Goal: Task Accomplishment & Management: Manage account settings

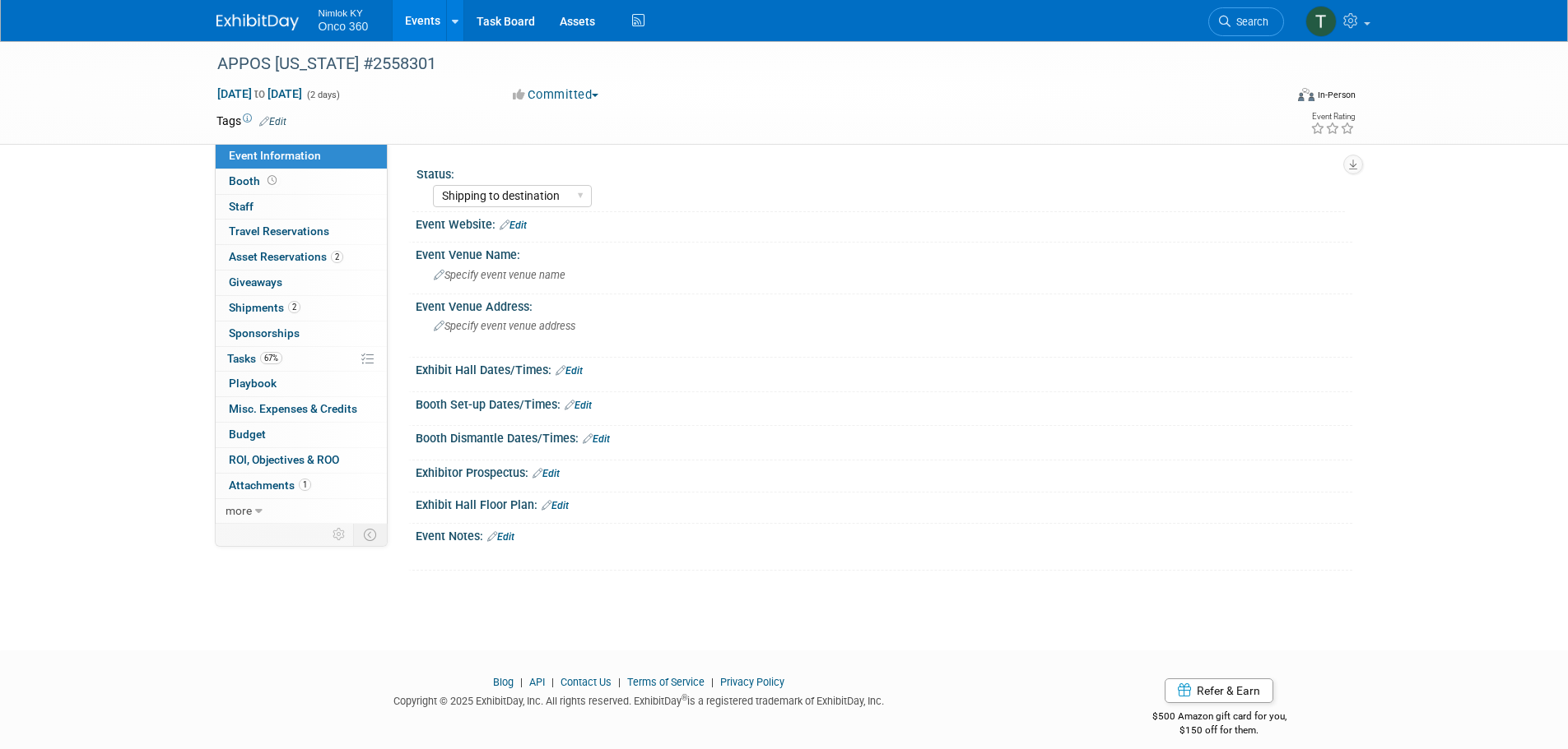
select select "Shipping to destination"
click at [271, 18] on img at bounding box center [257, 22] width 82 height 17
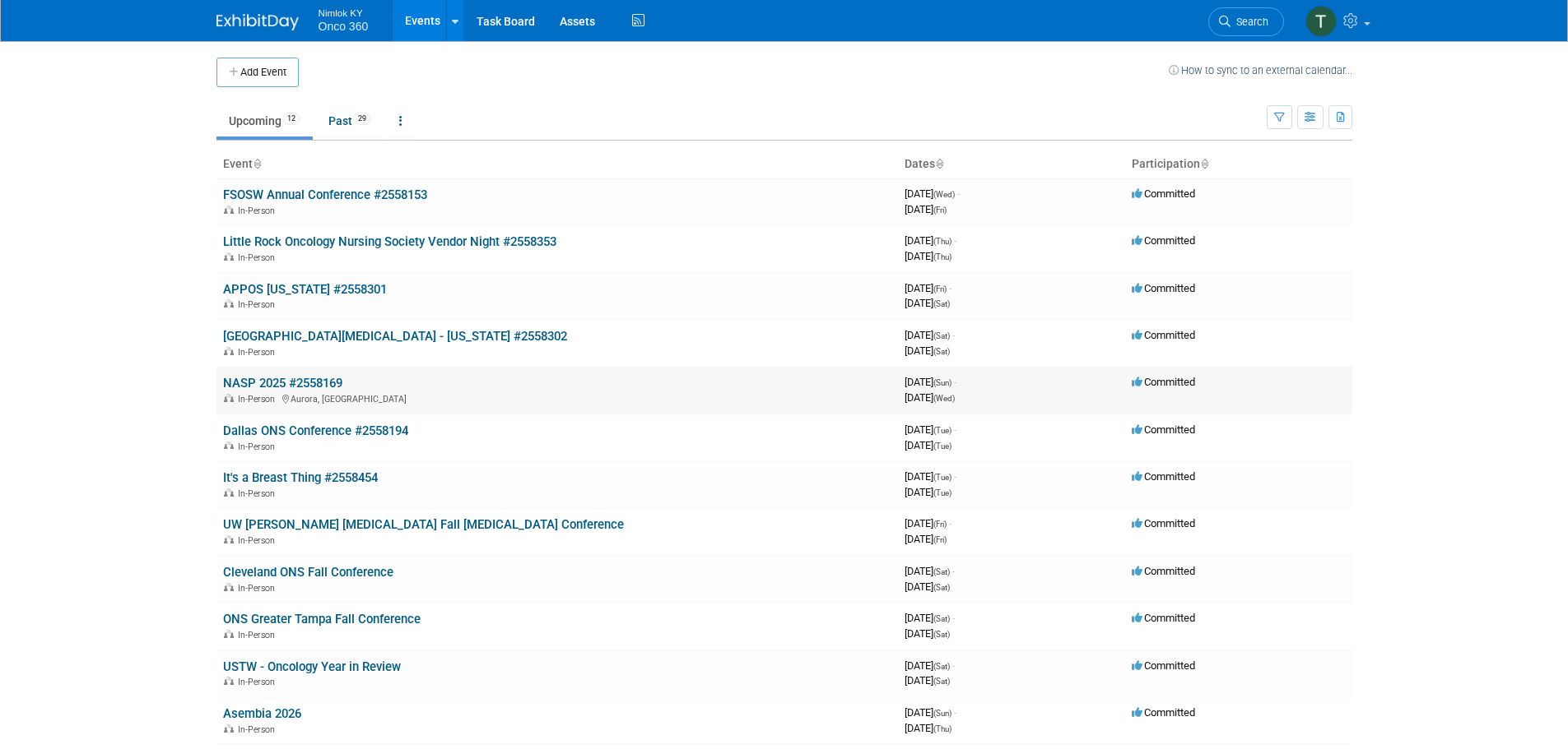
click at [297, 383] on link "NASP 2025 #2558169" at bounding box center [282, 382] width 119 height 15
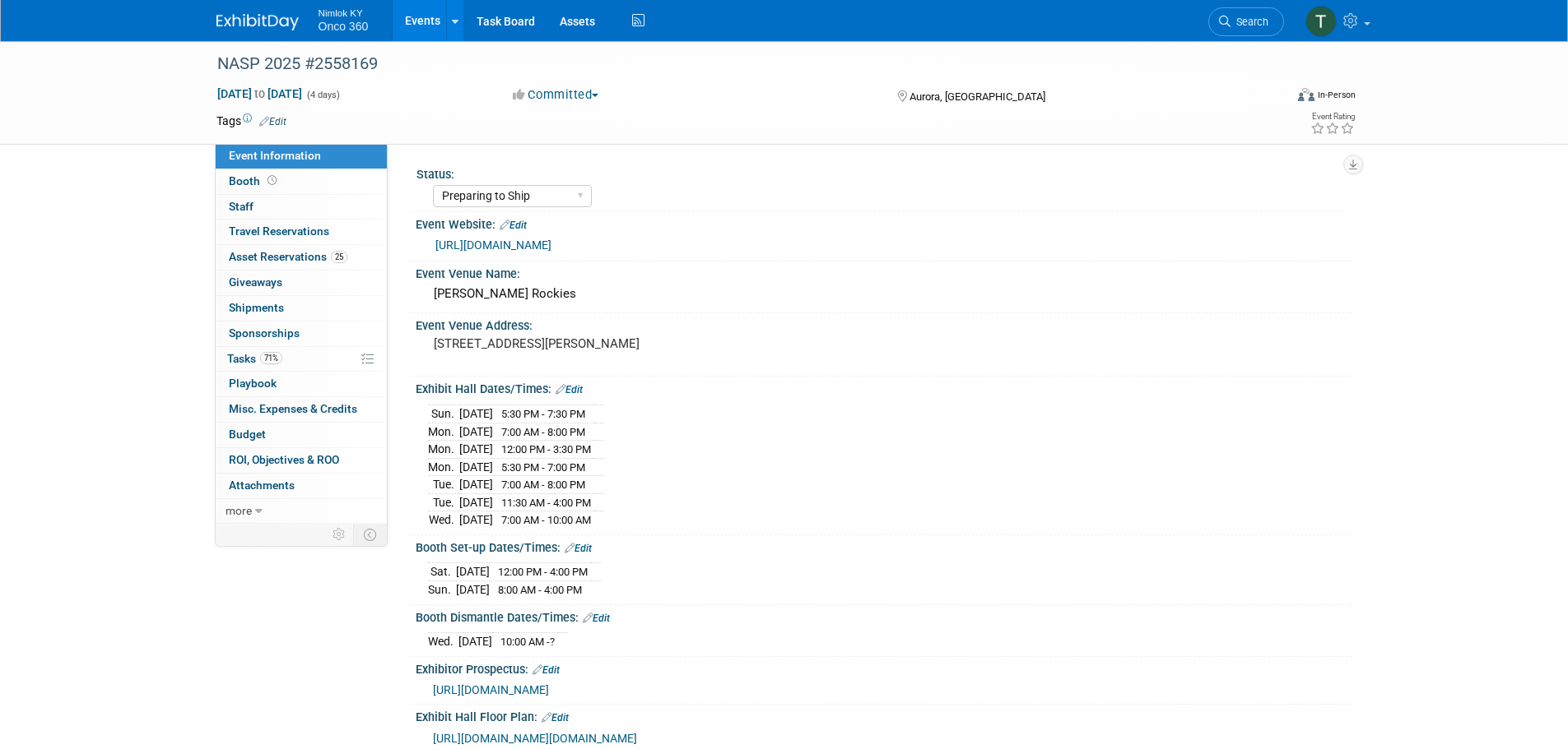
select select "Preparing to Ship"
click at [581, 28] on link "Assets" at bounding box center [577, 20] width 60 height 41
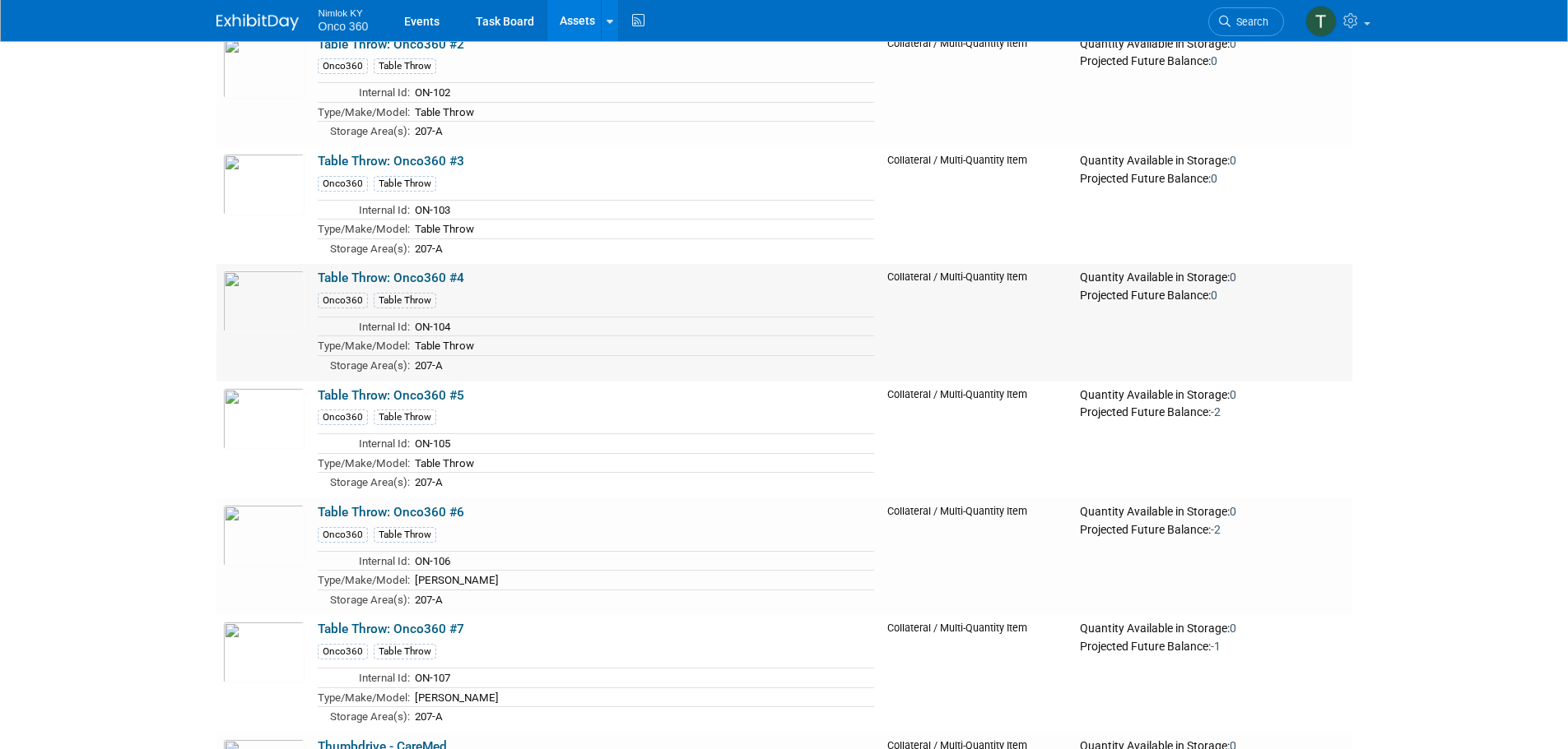
scroll to position [4745, 0]
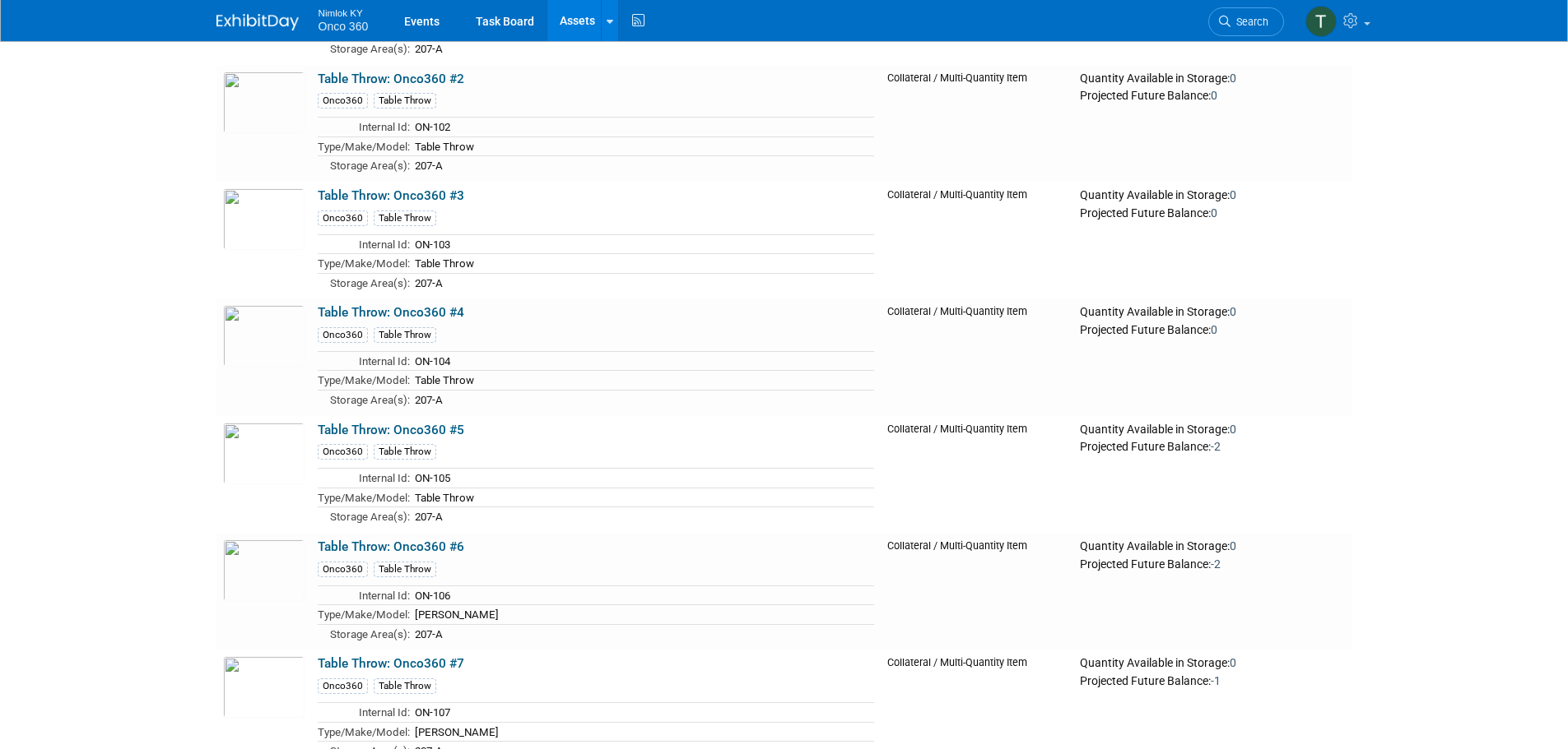
click at [572, 17] on link "Assets" at bounding box center [577, 20] width 60 height 41
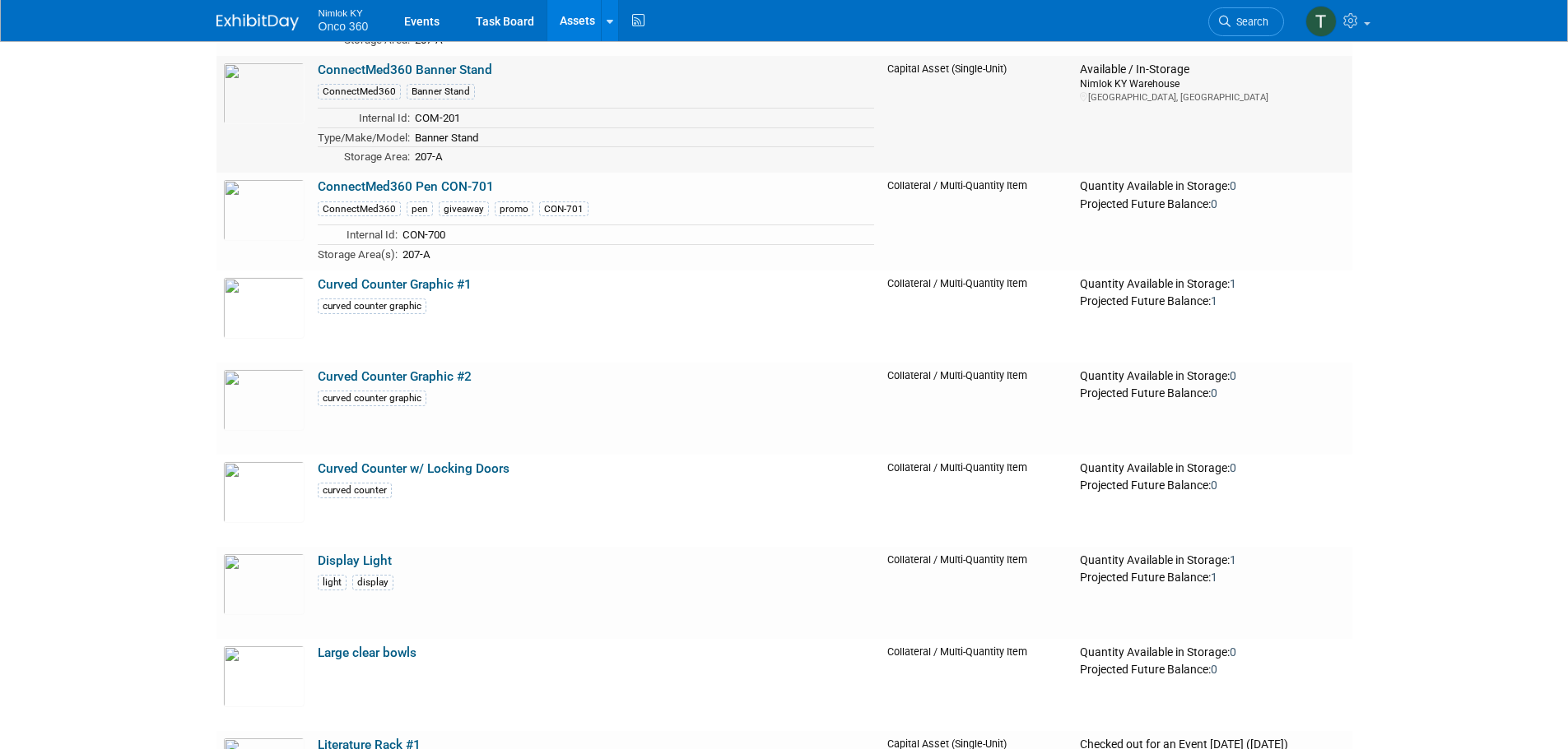
scroll to position [576, 0]
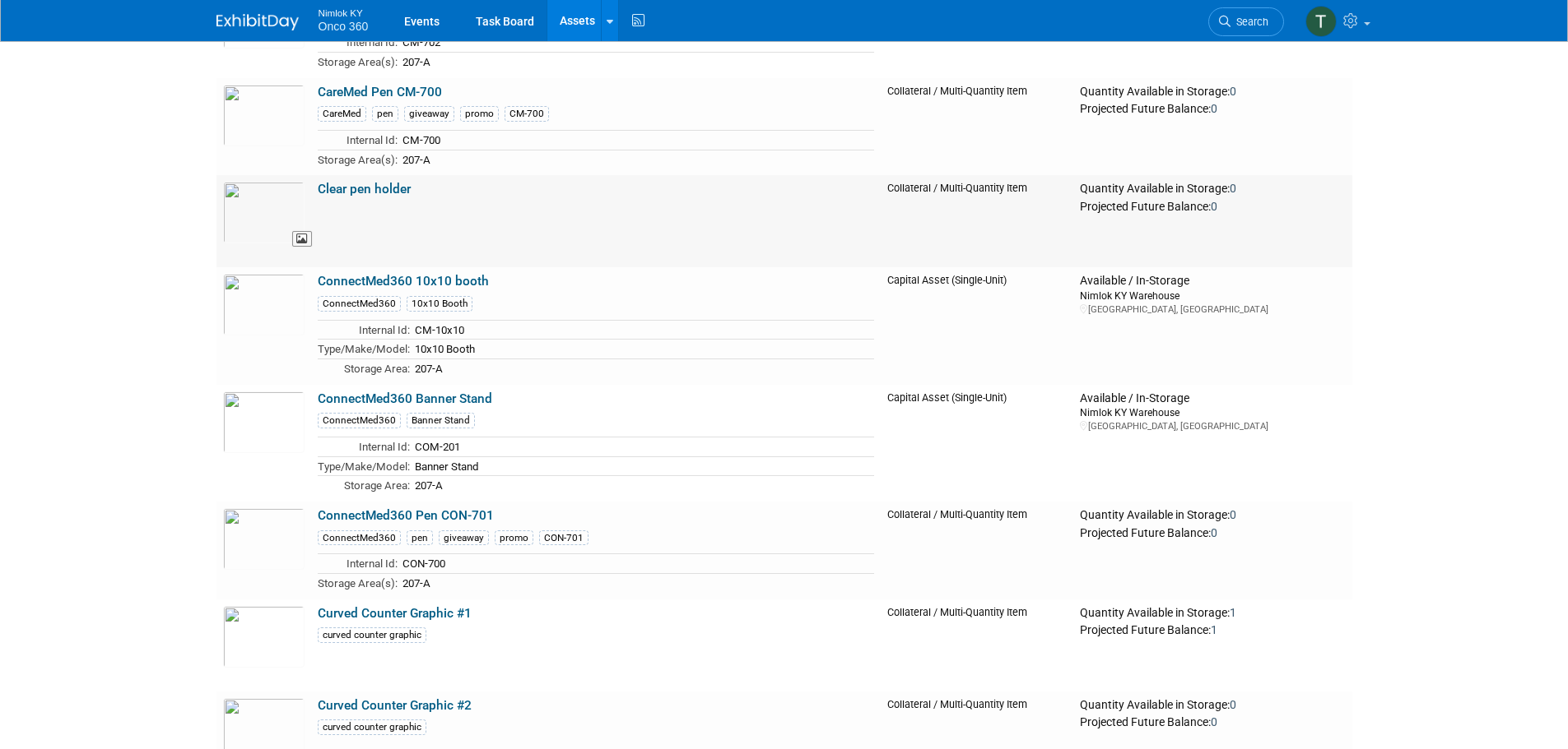
click at [261, 210] on img at bounding box center [263, 213] width 81 height 62
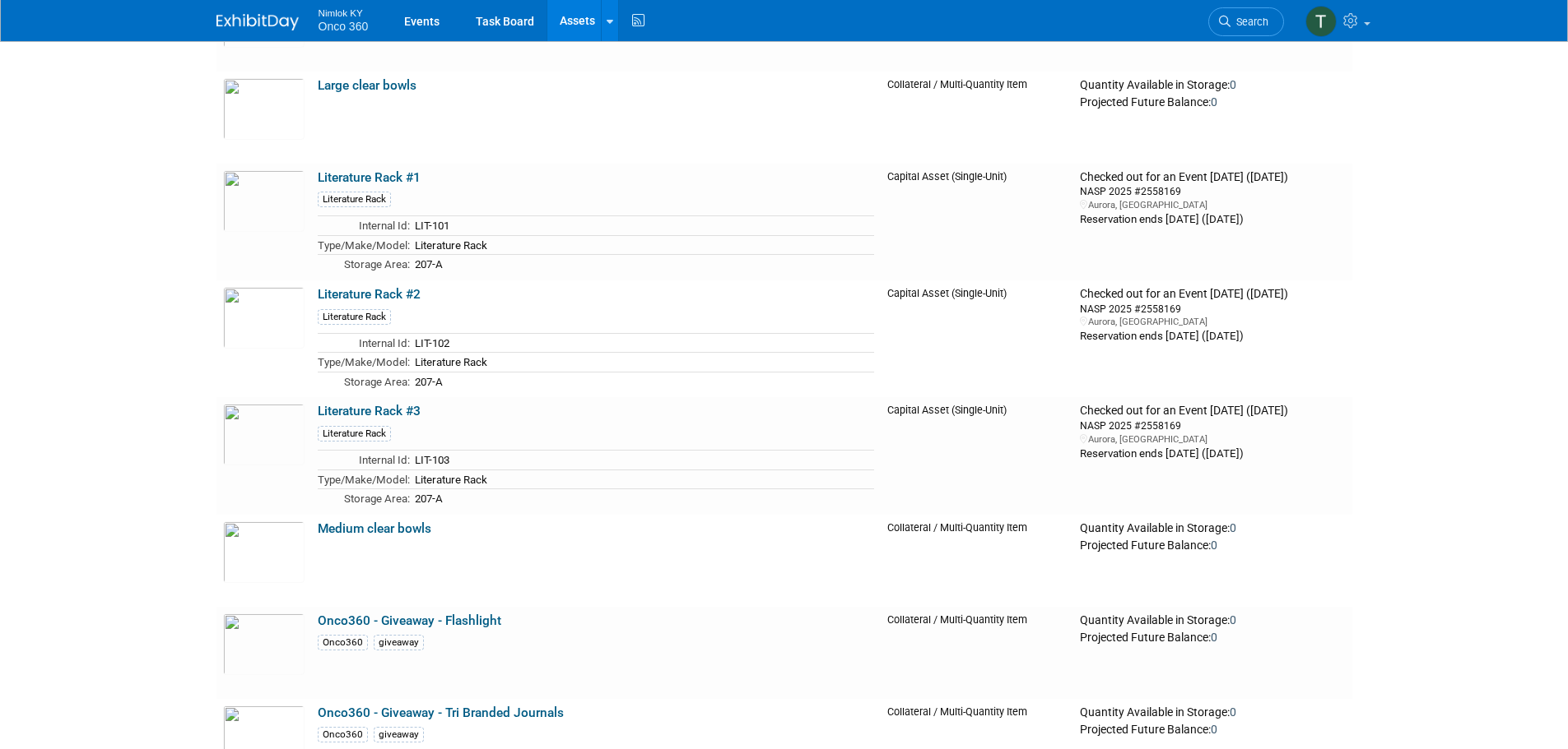
scroll to position [1316, 0]
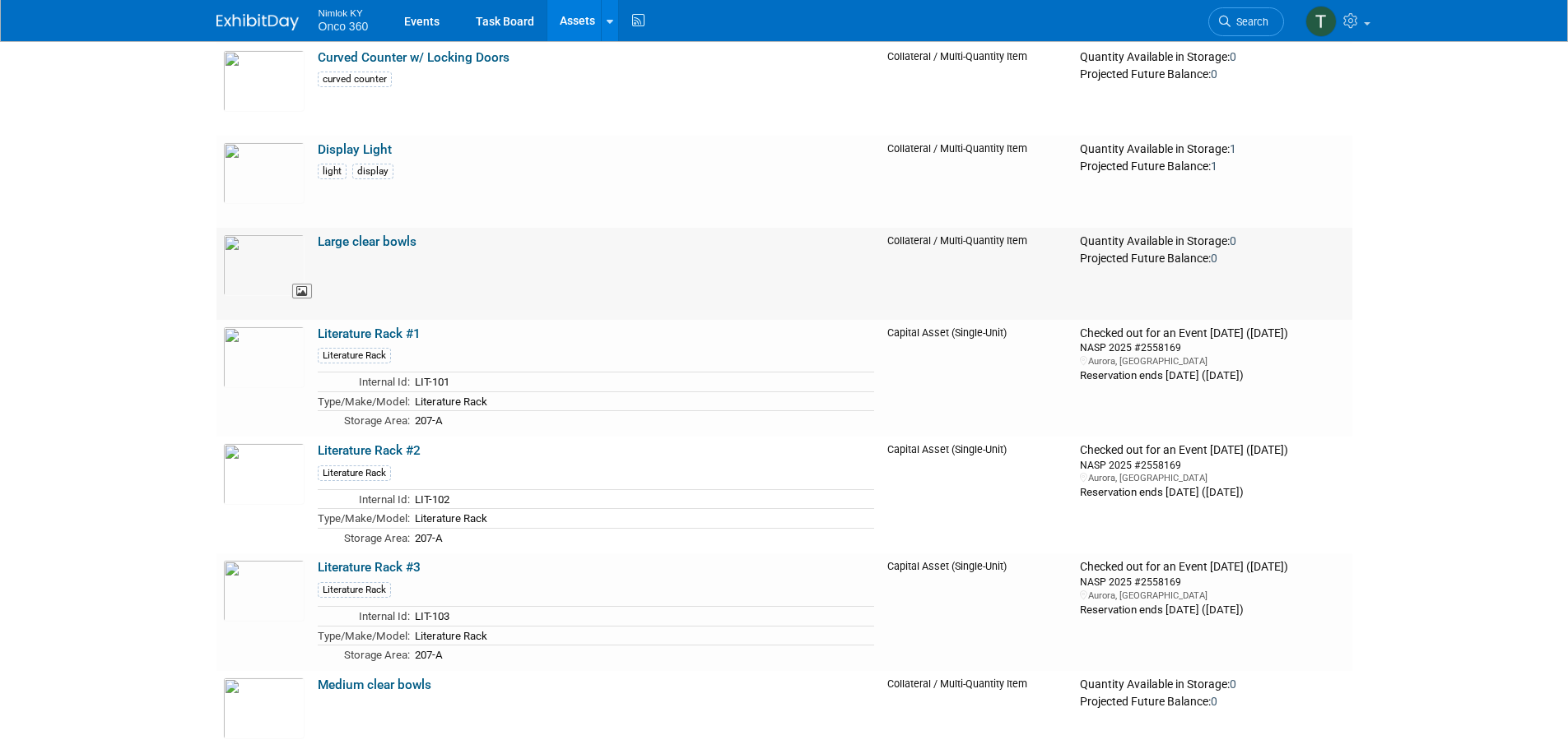
click at [278, 269] on img at bounding box center [263, 265] width 81 height 62
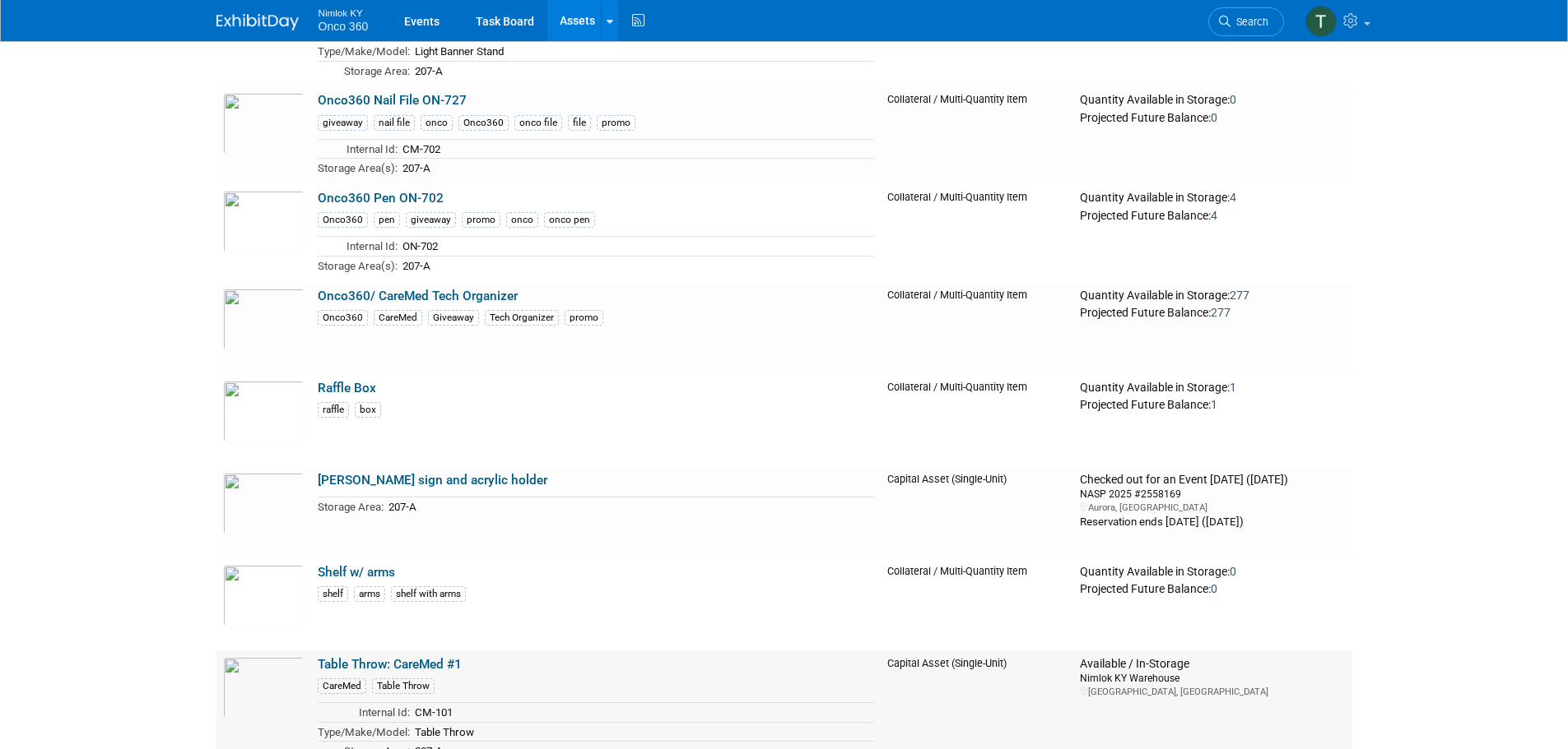
scroll to position [3455, 0]
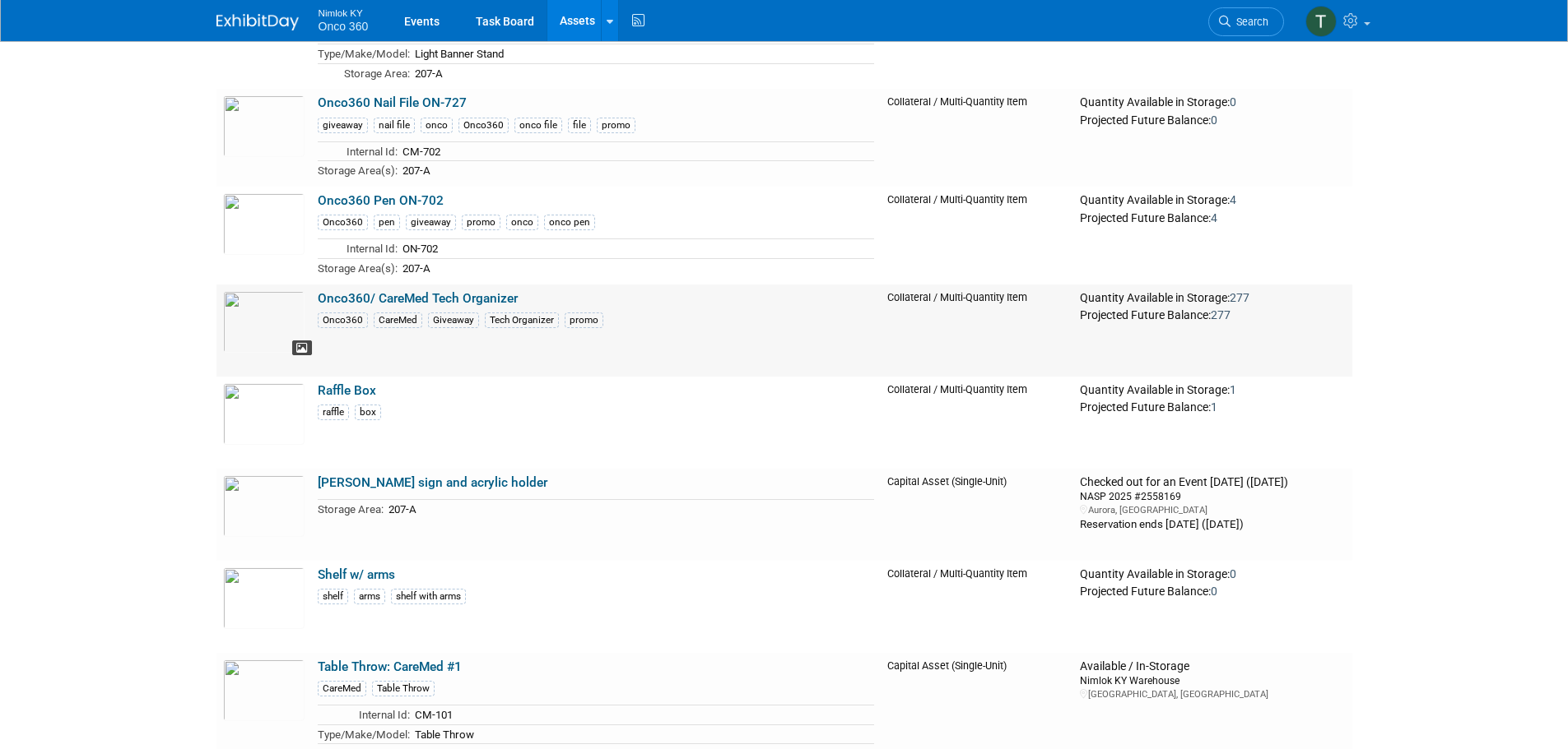
click at [299, 351] on icon at bounding box center [302, 349] width 12 height 12
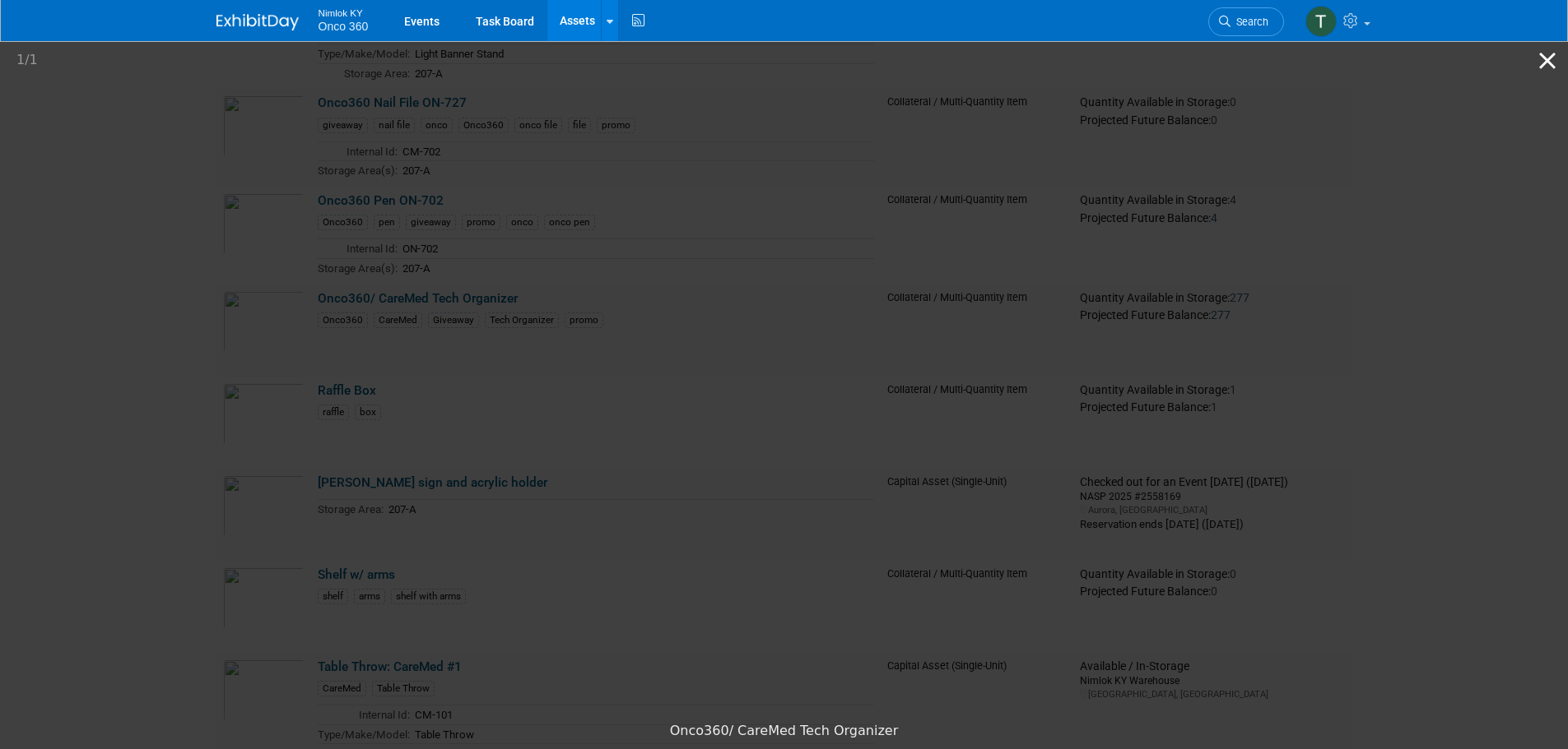
click at [1552, 60] on button "Close gallery" at bounding box center [1546, 60] width 41 height 39
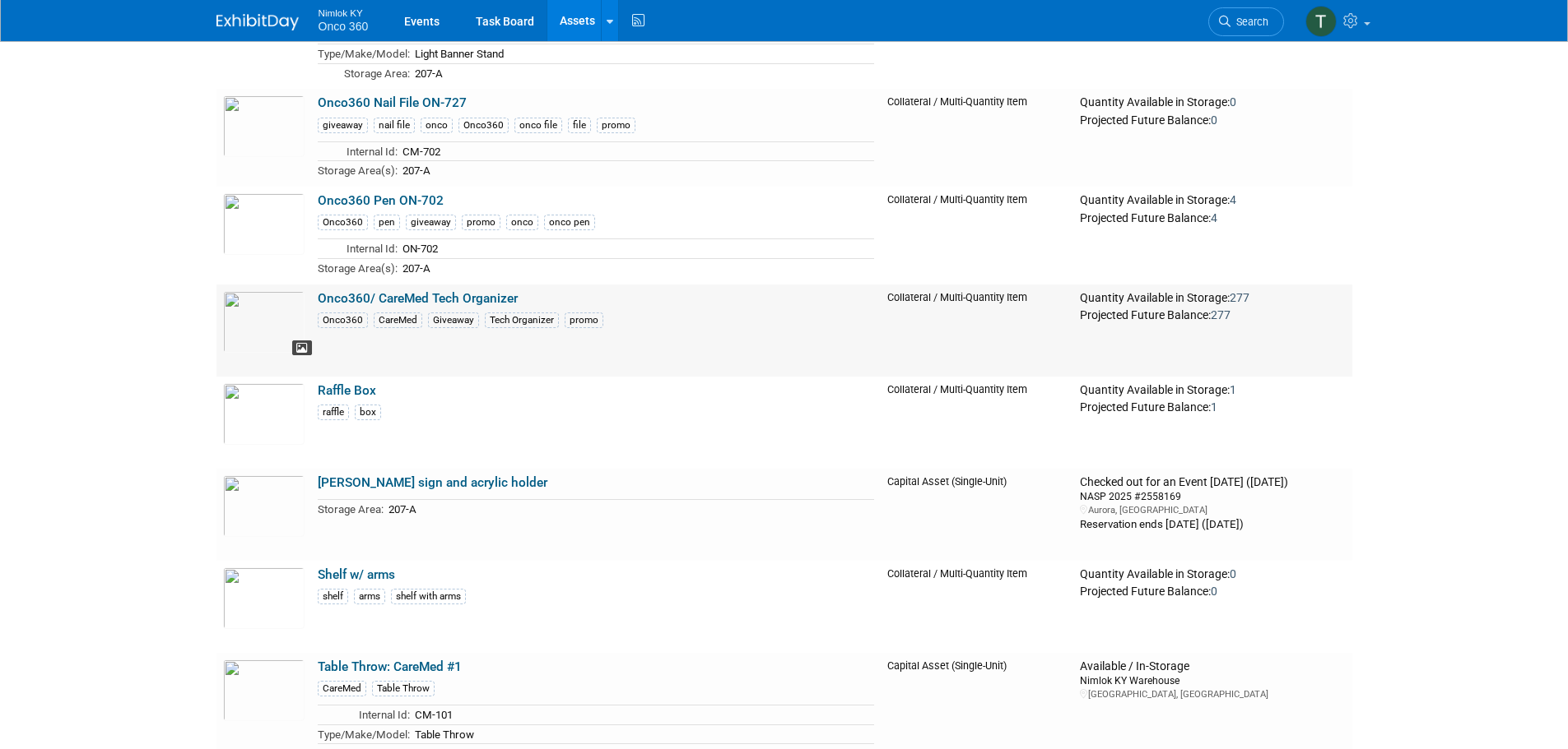
click at [294, 348] on span at bounding box center [302, 349] width 20 height 16
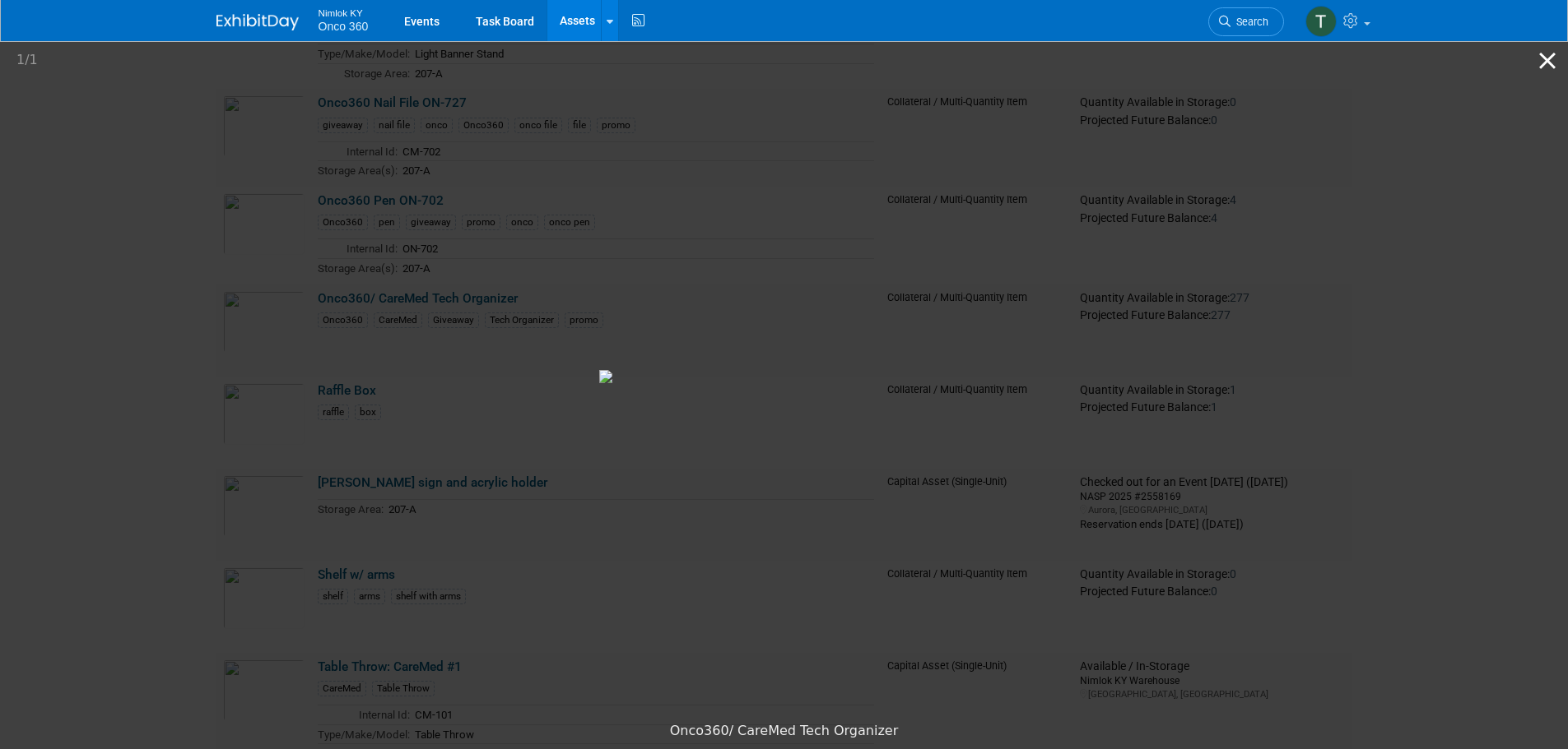
click at [1548, 66] on button "Close gallery" at bounding box center [1546, 60] width 41 height 39
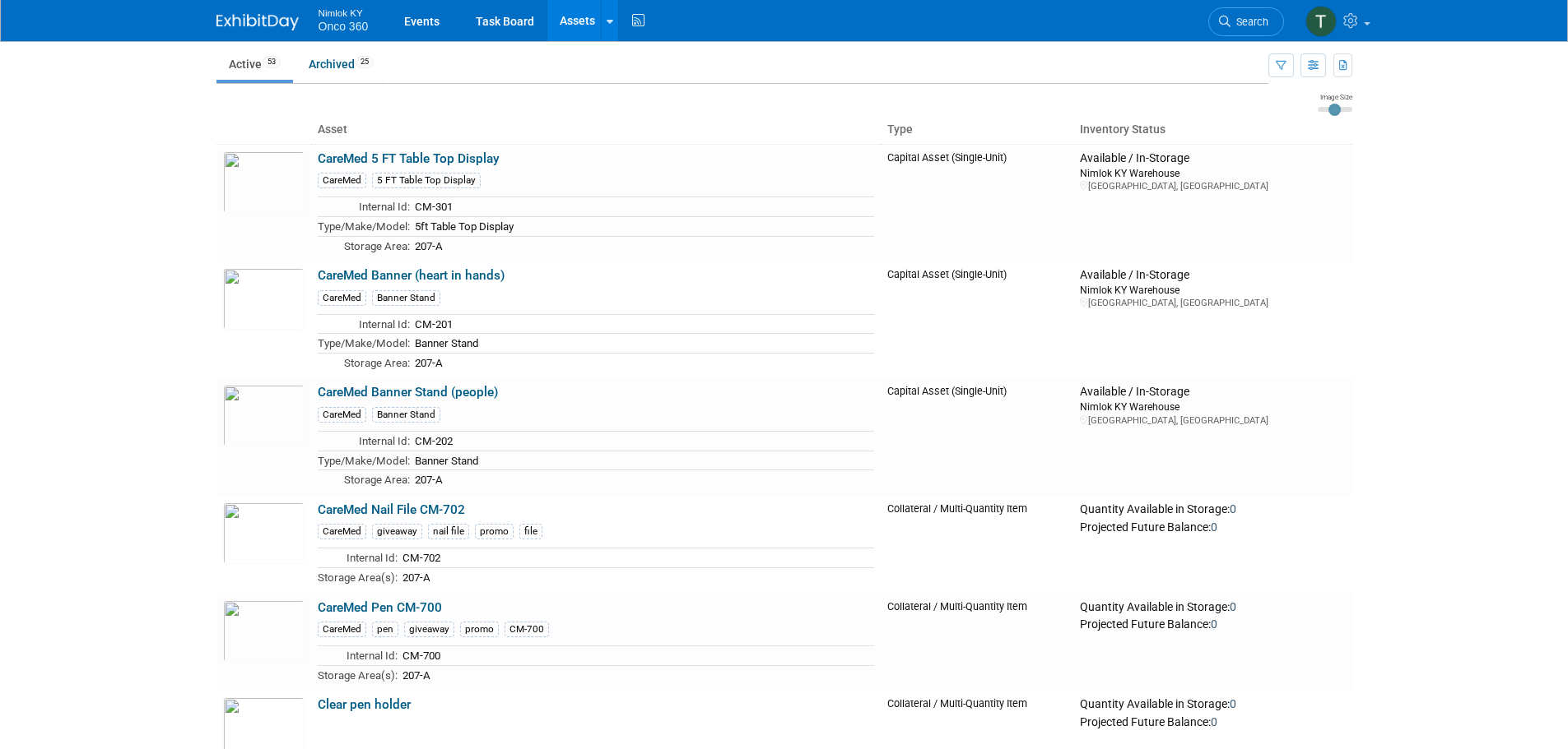
scroll to position [0, 0]
